Goal: Task Accomplishment & Management: Manage account settings

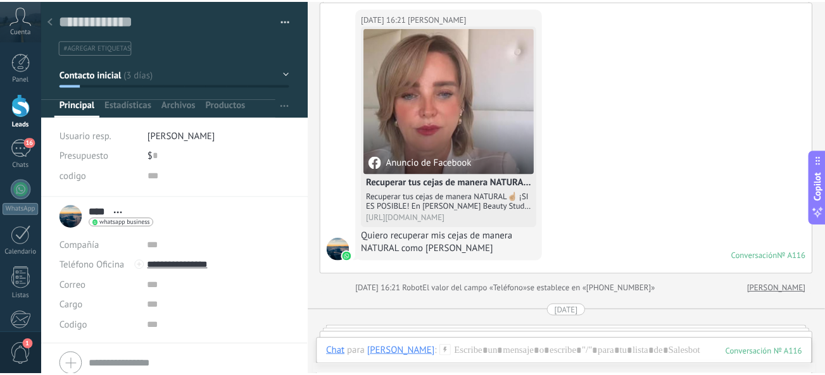
scroll to position [16, 0]
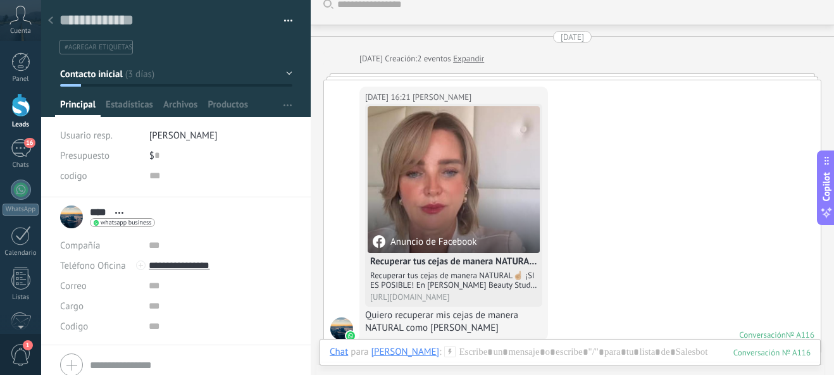
drag, startPoint x: 28, startPoint y: 102, endPoint x: 65, endPoint y: 79, distance: 43.7
click at [28, 102] on div at bounding box center [20, 105] width 19 height 23
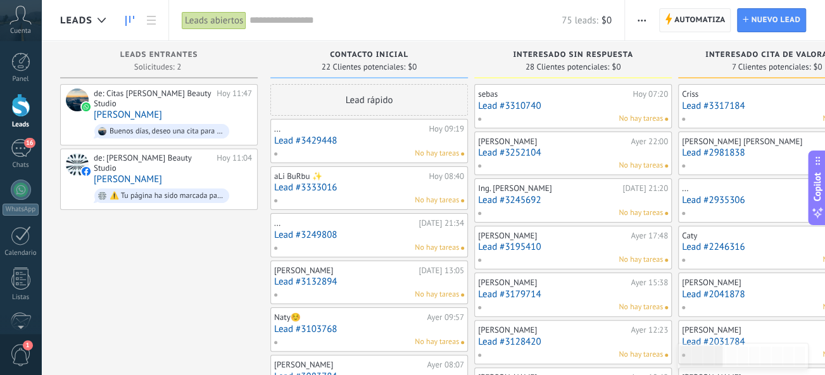
click at [701, 22] on span "Automatiza" at bounding box center [699, 20] width 51 height 23
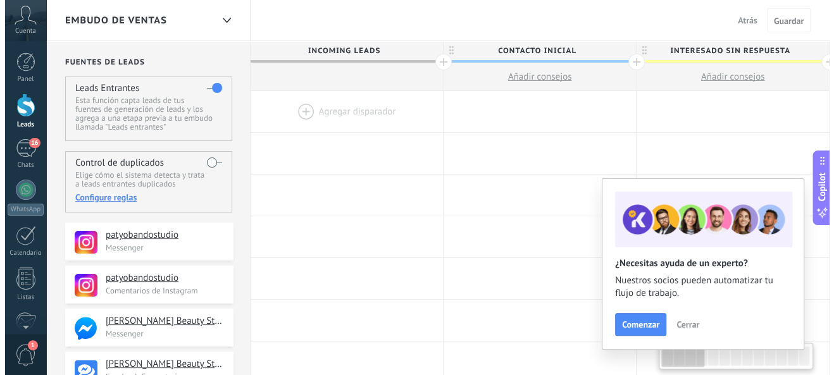
scroll to position [190, 0]
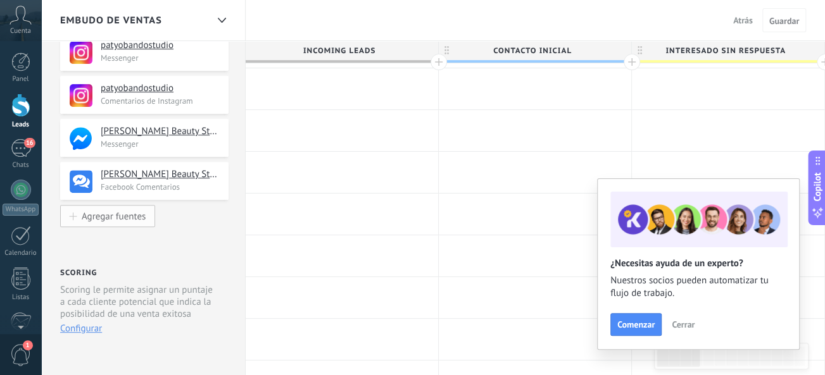
click at [117, 206] on button "Agregar fuentes" at bounding box center [107, 216] width 95 height 22
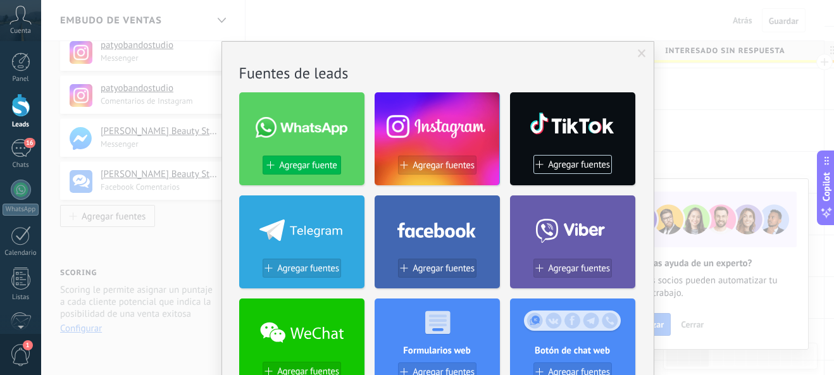
click at [303, 165] on span "Agregar fuente" at bounding box center [308, 165] width 58 height 11
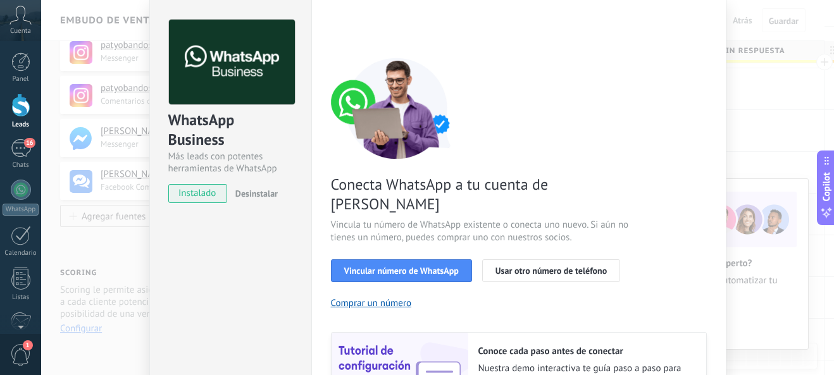
scroll to position [63, 0]
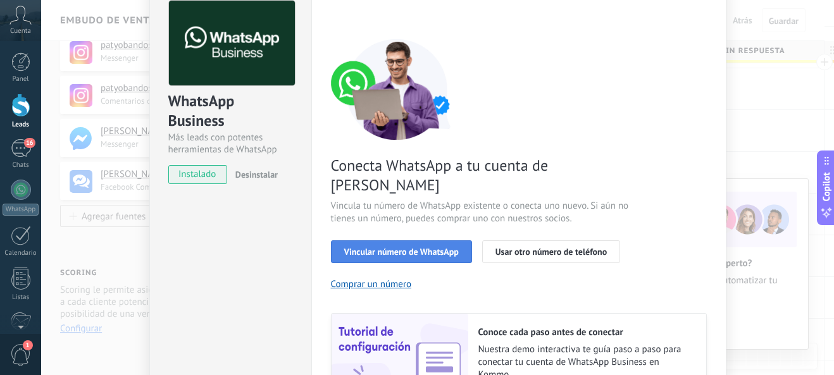
click at [421, 247] on span "Vincular número de WhatsApp" at bounding box center [401, 251] width 115 height 9
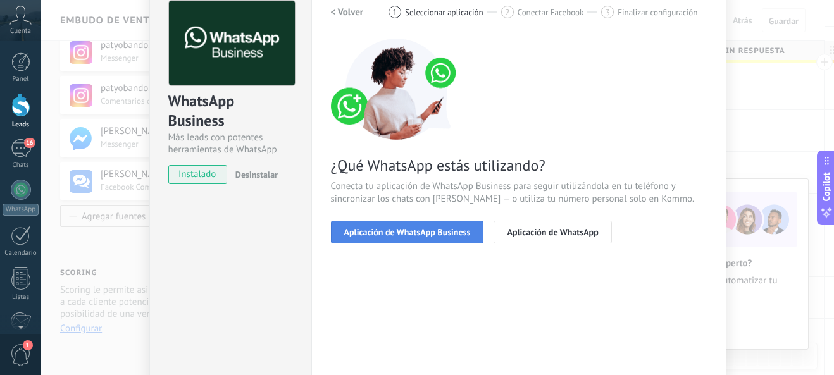
click at [431, 234] on span "Aplicación de WhatsApp Business" at bounding box center [407, 232] width 127 height 9
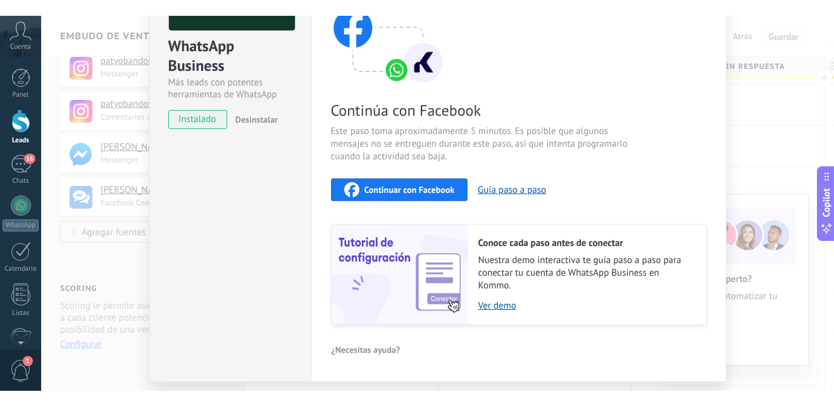
scroll to position [171, 0]
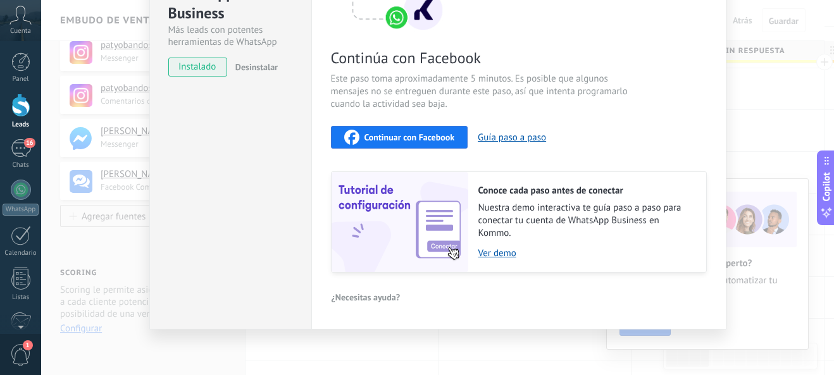
click at [430, 137] on span "Continuar con Facebook" at bounding box center [410, 137] width 90 height 9
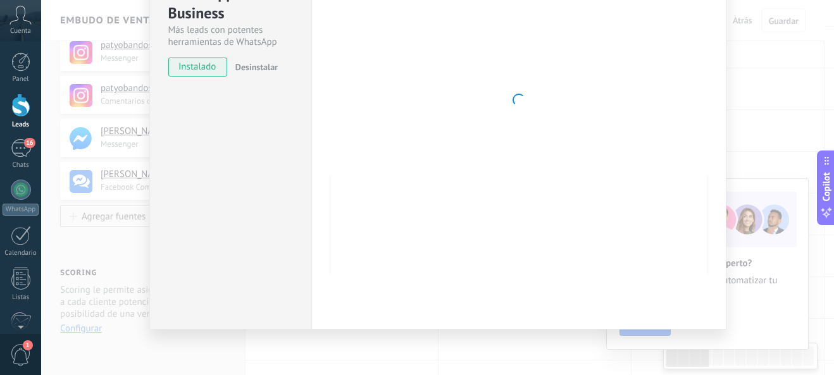
type textarea "**********"
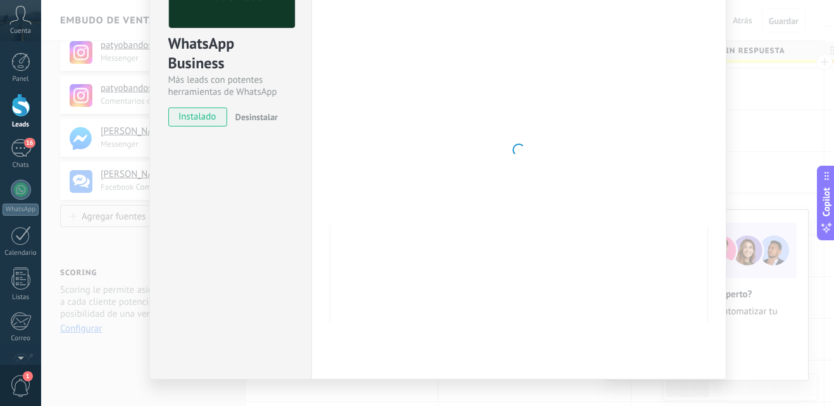
scroll to position [0, 0]
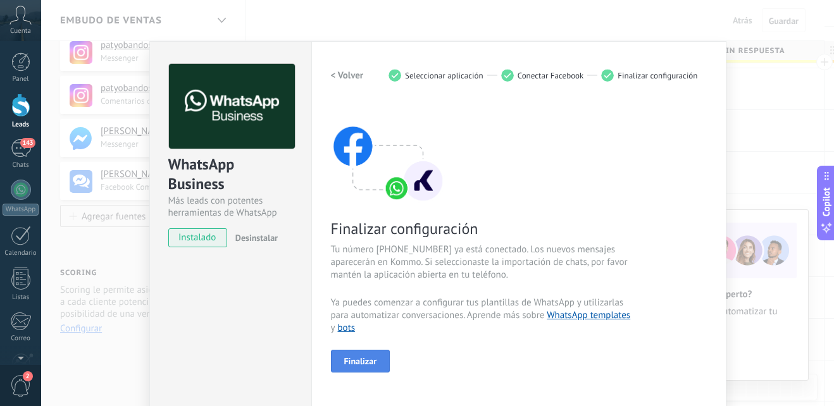
click at [362, 361] on span "Finalizar" at bounding box center [360, 361] width 33 height 9
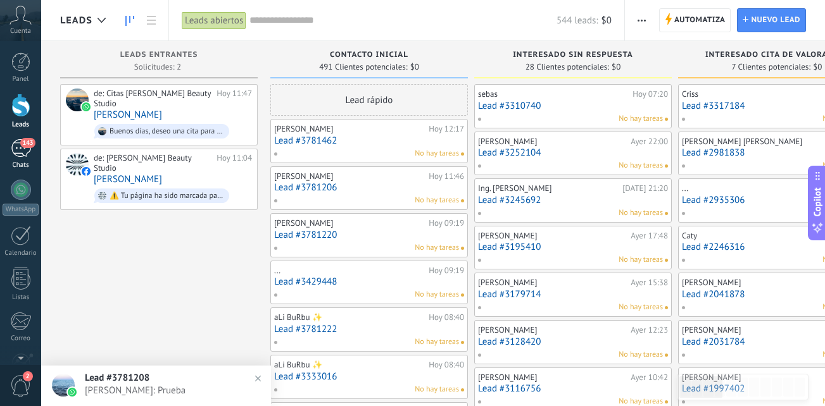
click at [25, 153] on div "143" at bounding box center [21, 148] width 20 height 18
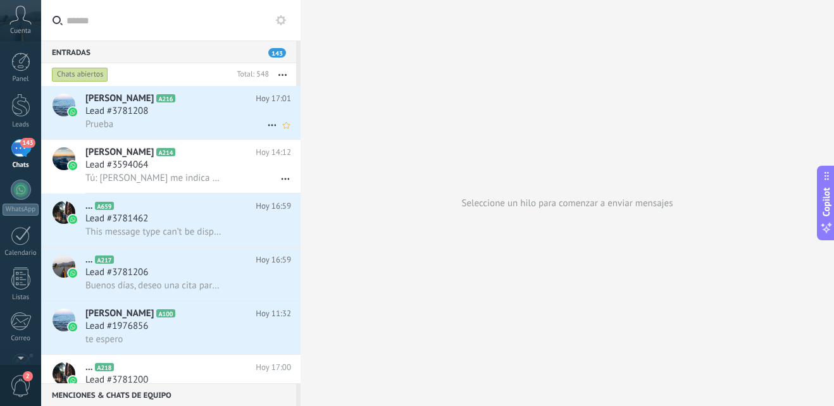
click at [163, 120] on div "Prueba" at bounding box center [188, 124] width 206 height 13
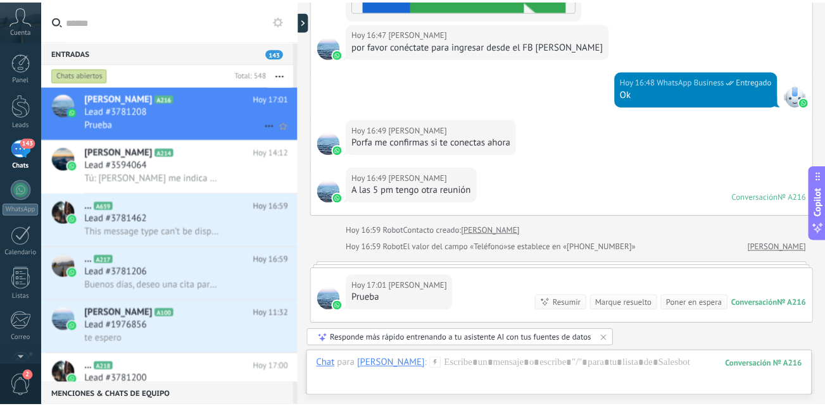
scroll to position [1257, 0]
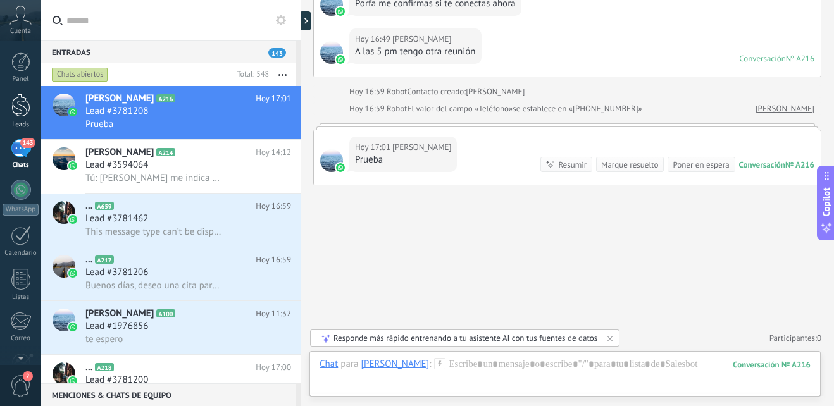
click at [26, 107] on div at bounding box center [20, 105] width 19 height 23
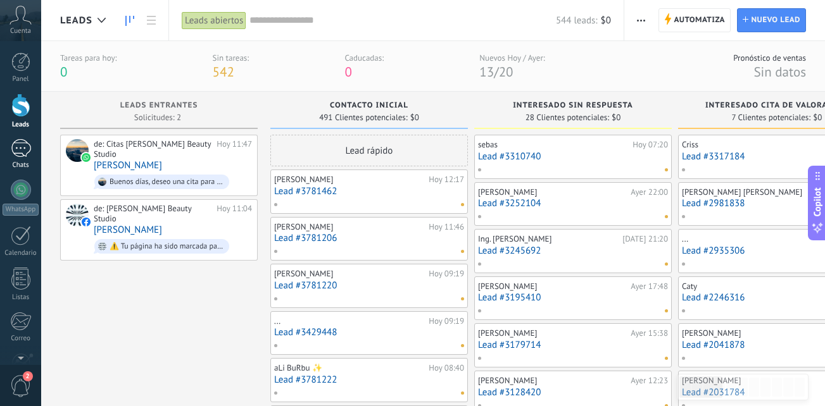
click at [11, 142] on div at bounding box center [21, 148] width 20 height 18
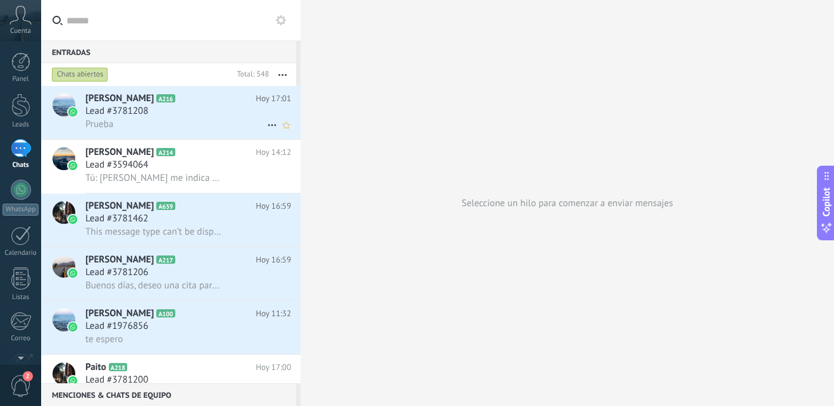
click at [187, 111] on div "Lead #3781208" at bounding box center [188, 111] width 206 height 13
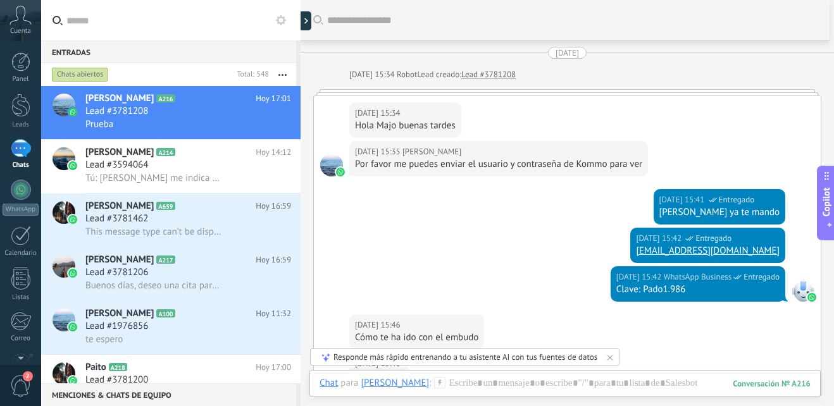
click at [301, 27] on div at bounding box center [301, 203] width 0 height 406
click at [306, 19] on div at bounding box center [308, 20] width 19 height 19
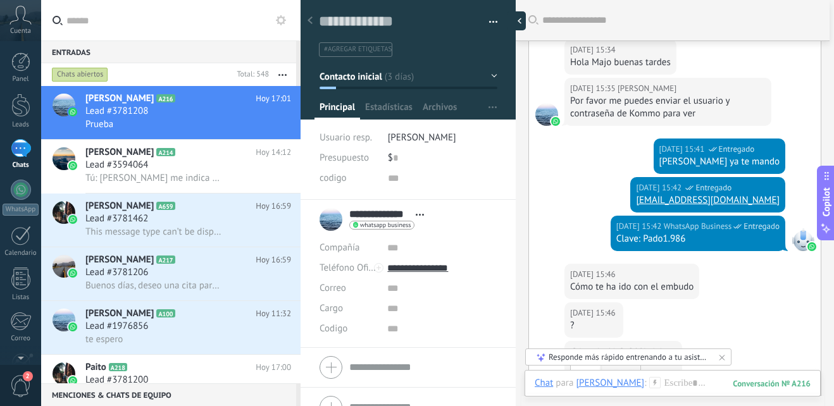
click at [517, 27] on div at bounding box center [516, 20] width 19 height 19
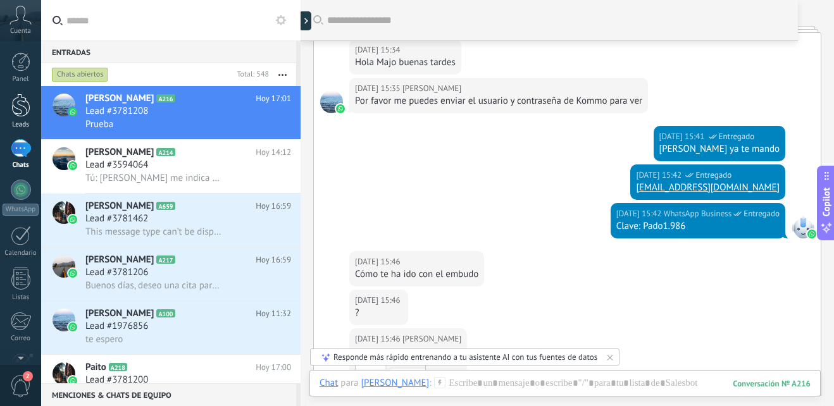
drag, startPoint x: 22, startPoint y: 111, endPoint x: 22, endPoint y: 104, distance: 7.0
click at [22, 109] on div at bounding box center [20, 105] width 19 height 23
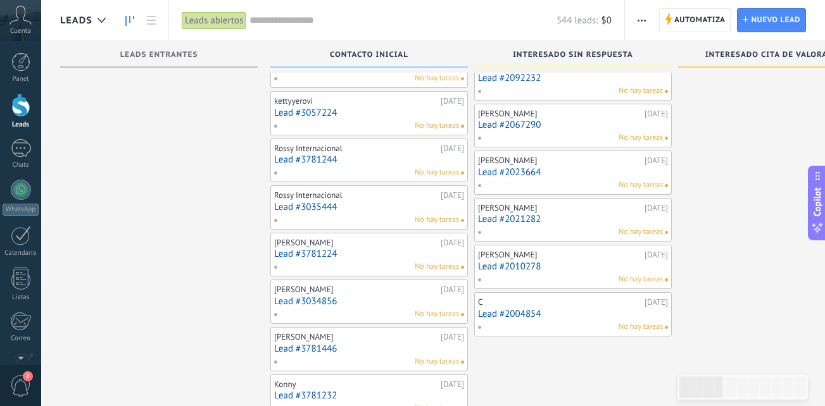
scroll to position [885, 0]
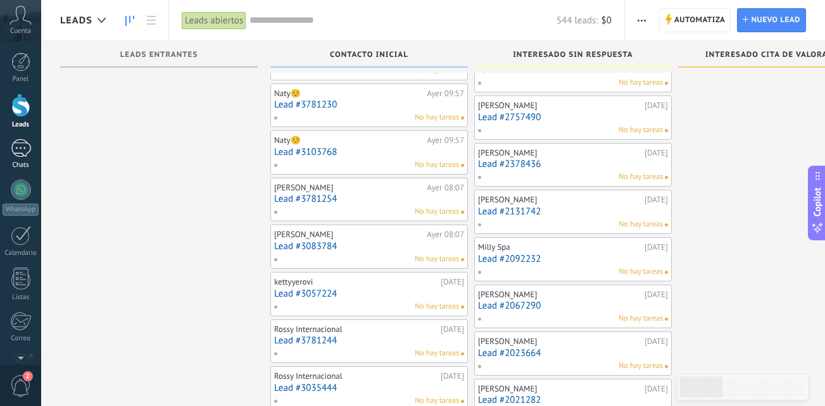
click at [22, 156] on div at bounding box center [21, 148] width 20 height 18
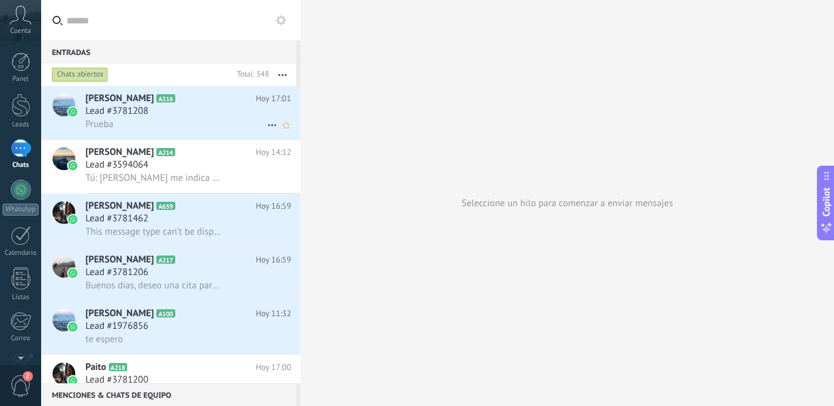
click at [165, 112] on div "Lead #3781208" at bounding box center [188, 111] width 206 height 13
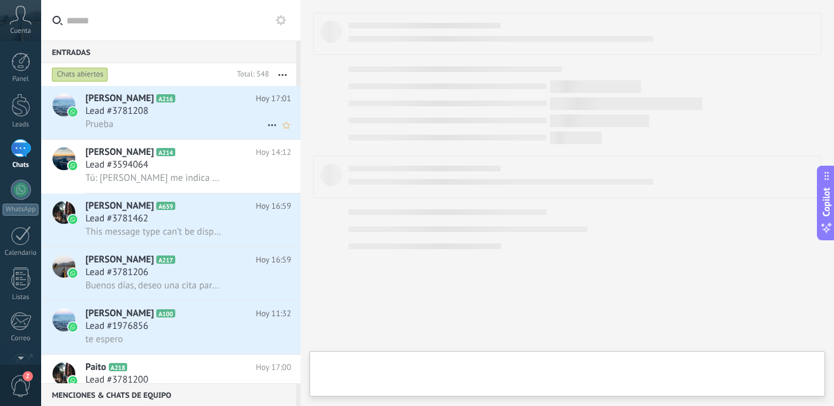
click at [165, 112] on div "Lead #3781208" at bounding box center [188, 111] width 206 height 13
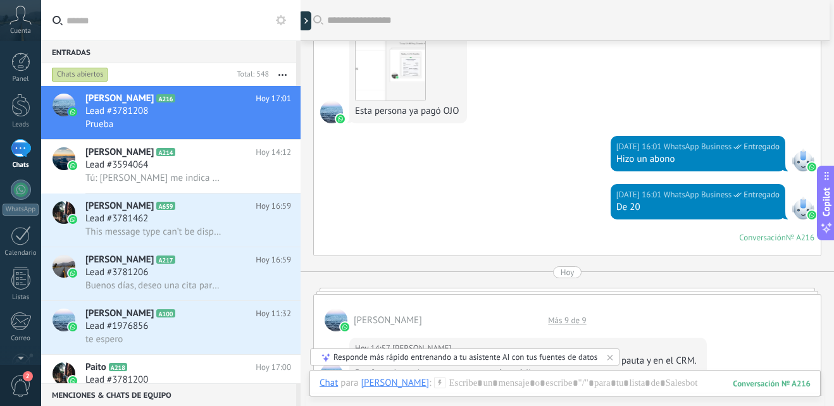
scroll to position [259, 0]
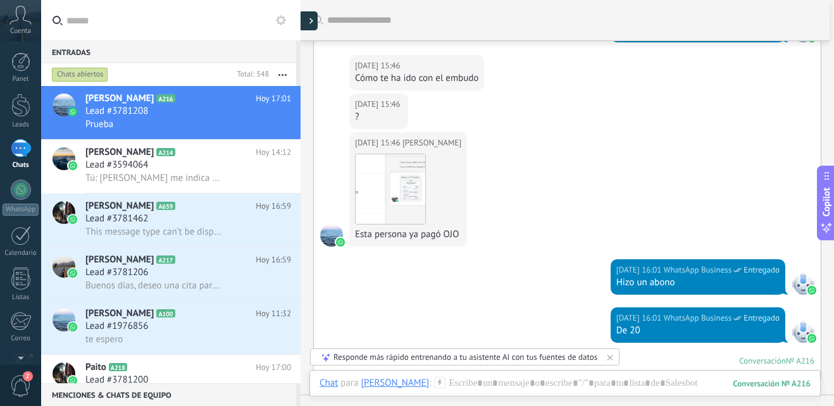
click at [311, 23] on icon at bounding box center [311, 21] width 4 height 6
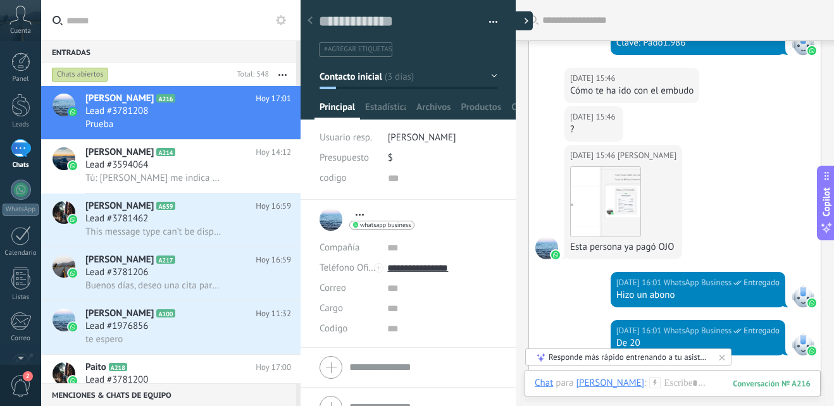
type textarea "**********"
click at [487, 79] on button "Contacto inicial" at bounding box center [409, 76] width 178 height 23
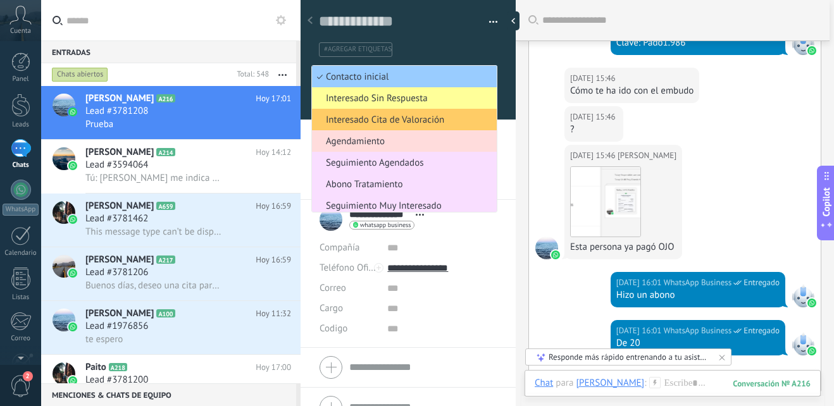
click at [400, 140] on span "Agendamiento" at bounding box center [402, 141] width 181 height 12
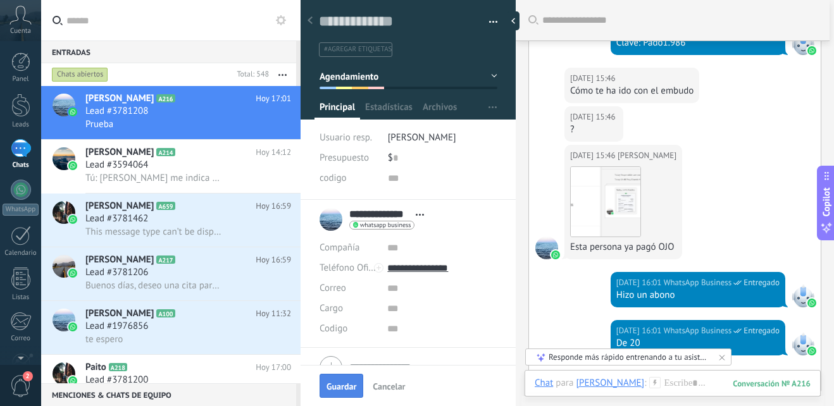
click at [339, 379] on button "Guardar" at bounding box center [342, 386] width 44 height 24
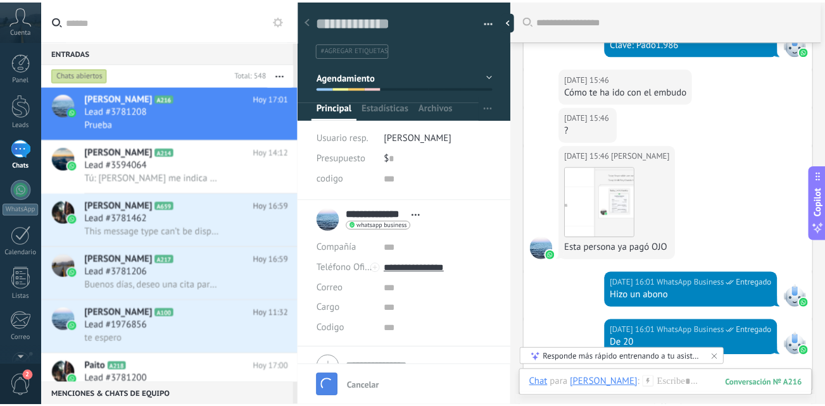
scroll to position [280, 0]
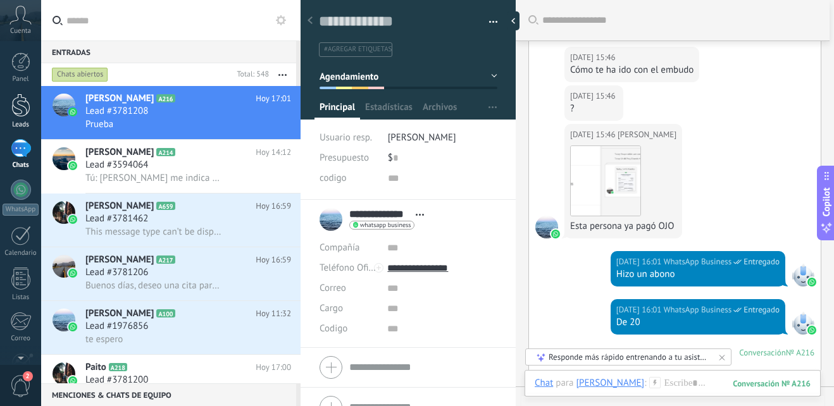
click at [25, 113] on div at bounding box center [20, 105] width 19 height 23
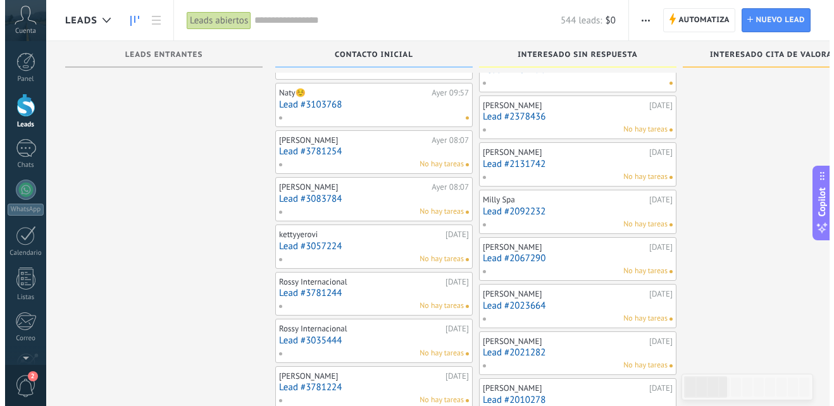
scroll to position [938, 0]
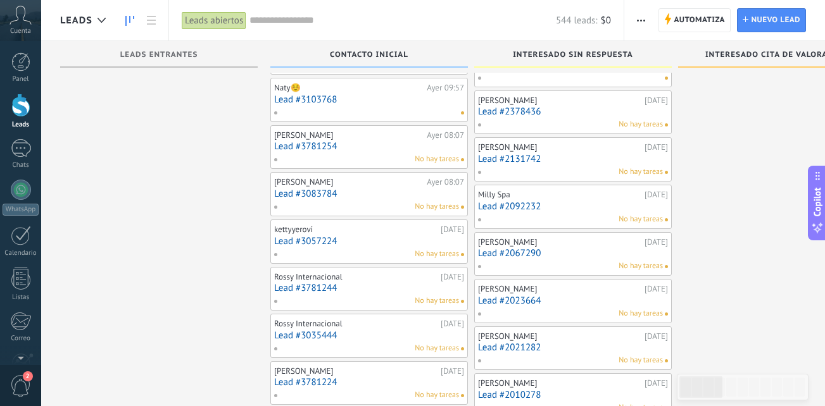
click at [381, 299] on div "No hay tareas" at bounding box center [365, 301] width 185 height 11
click at [325, 288] on link "Lead #3781244" at bounding box center [369, 288] width 190 height 11
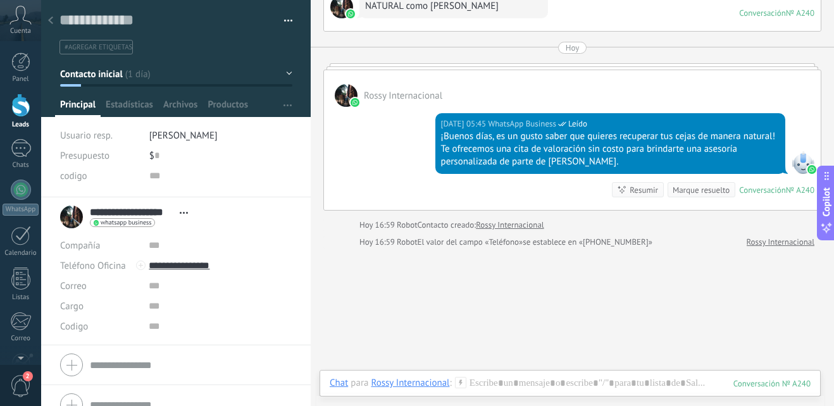
scroll to position [486, 0]
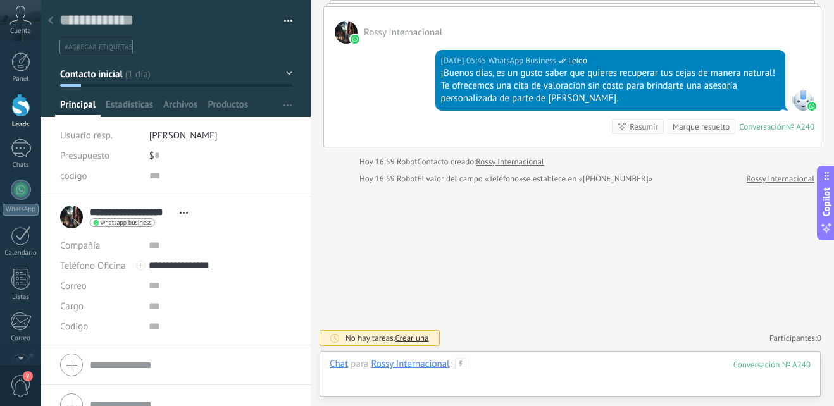
click at [478, 366] on div at bounding box center [570, 377] width 481 height 38
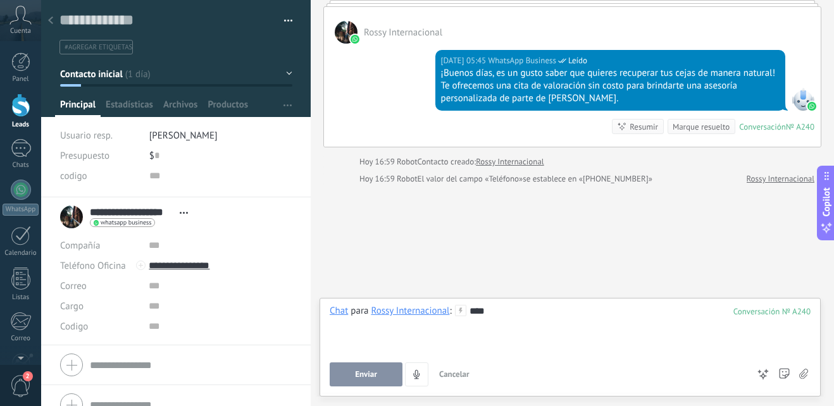
click at [344, 370] on button "Enviar" at bounding box center [366, 375] width 73 height 24
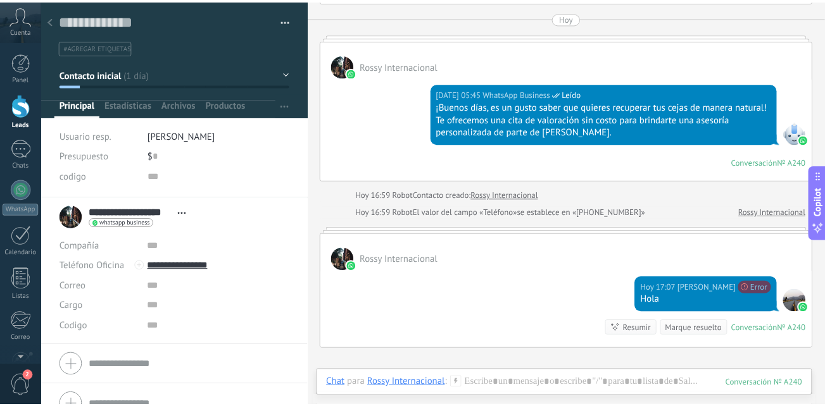
scroll to position [616, 0]
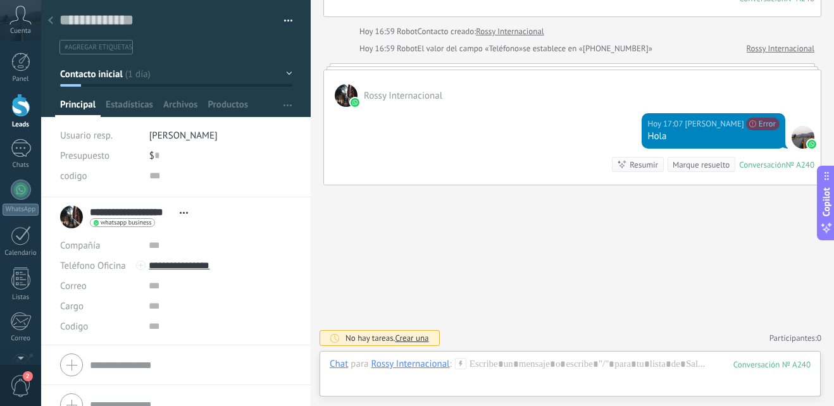
click at [20, 99] on div at bounding box center [20, 105] width 19 height 23
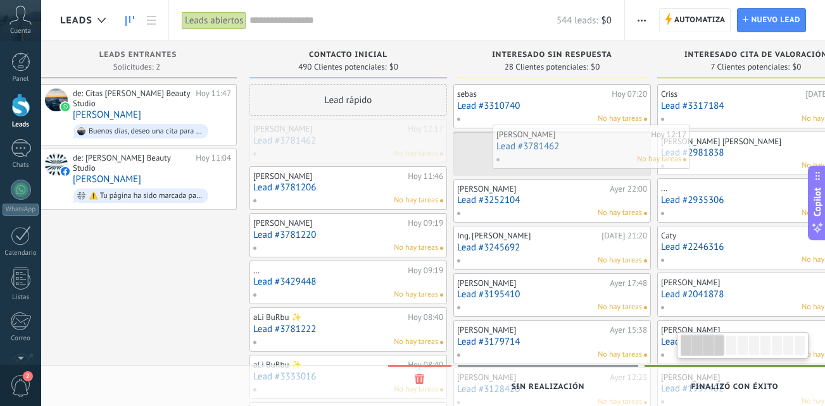
scroll to position [0, 27]
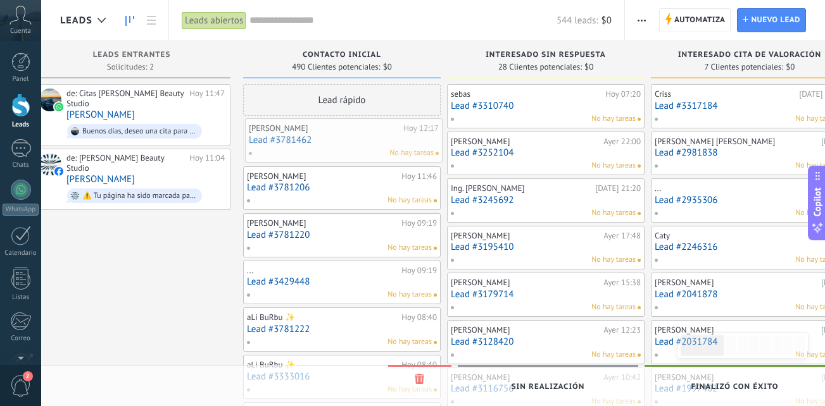
drag, startPoint x: 352, startPoint y: 133, endPoint x: 327, endPoint y: 132, distance: 25.3
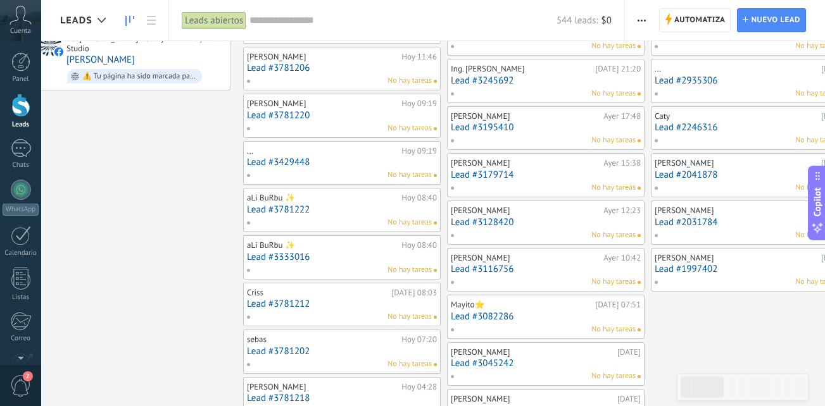
scroll to position [0, 0]
